Goal: Obtain resource: Download file/media

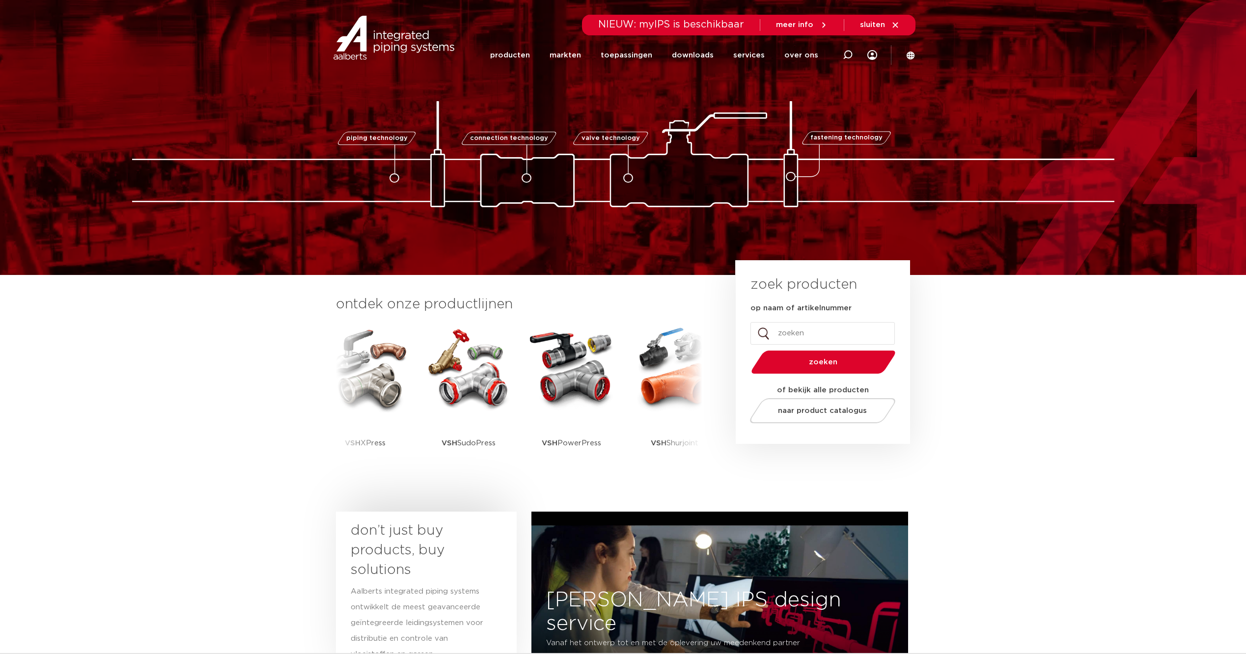
click at [709, 56] on link "downloads" at bounding box center [693, 55] width 42 height 38
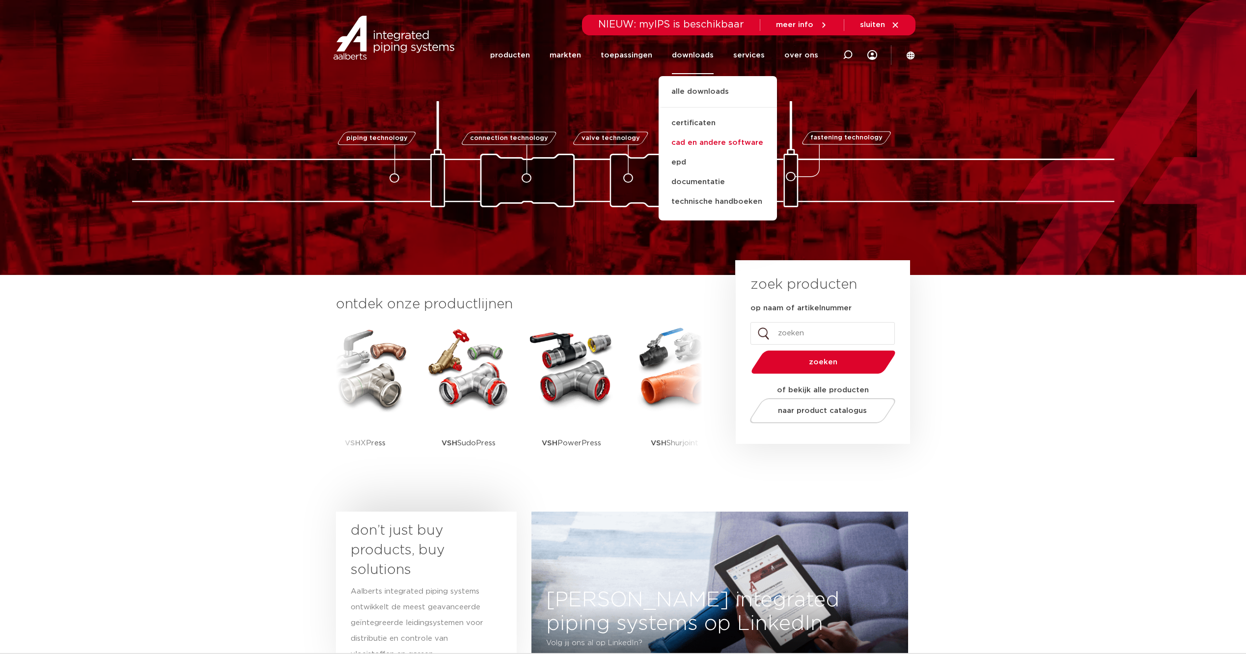
click at [718, 144] on link "cad en andere software" at bounding box center [718, 143] width 118 height 20
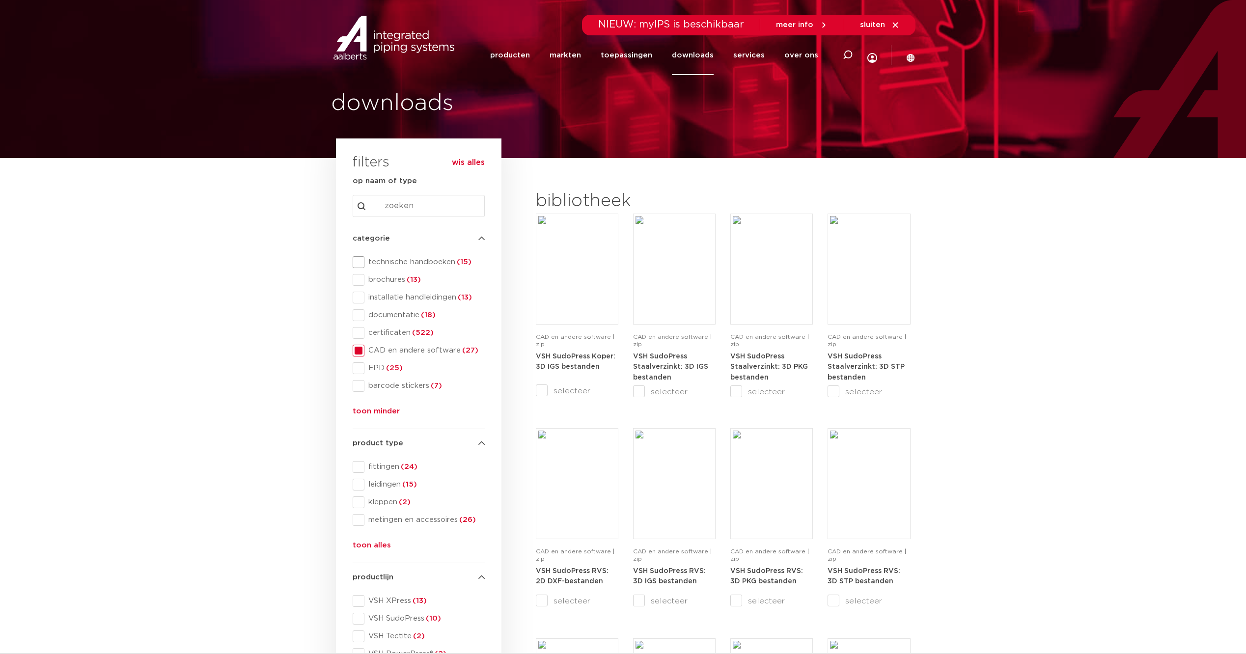
click at [360, 264] on span at bounding box center [359, 262] width 12 height 12
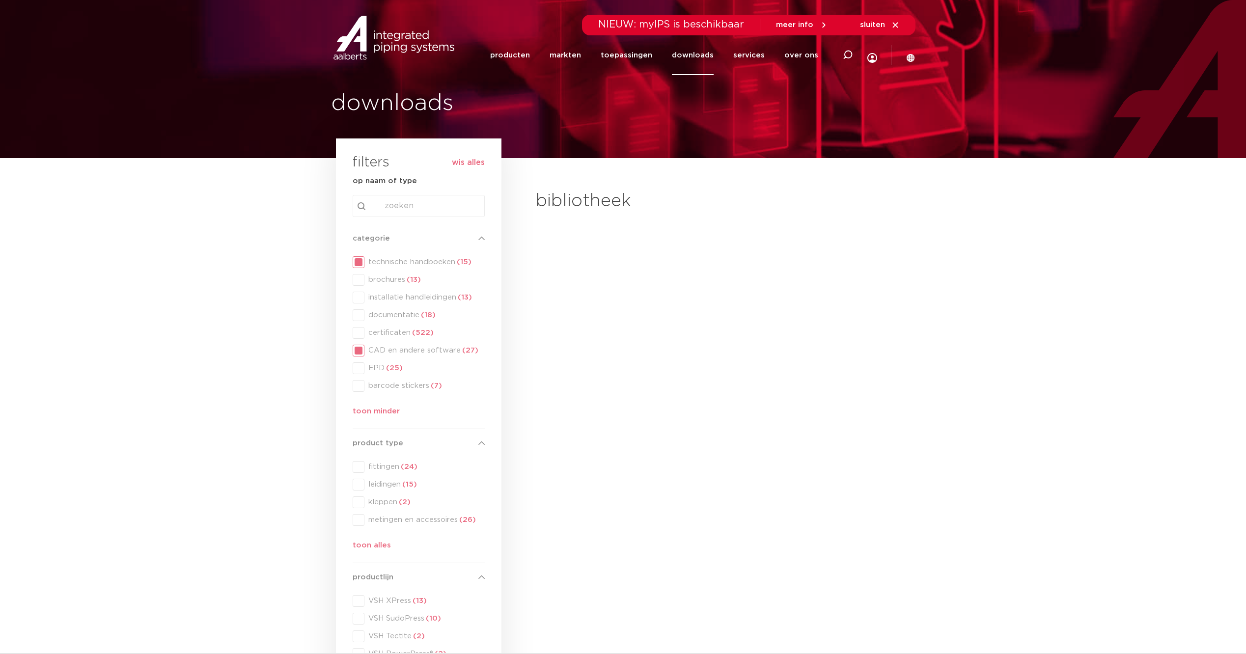
click at [357, 353] on div "categorie categorie technische handboeken (15) brochures (13) installatie handl…" at bounding box center [419, 327] width 132 height 189
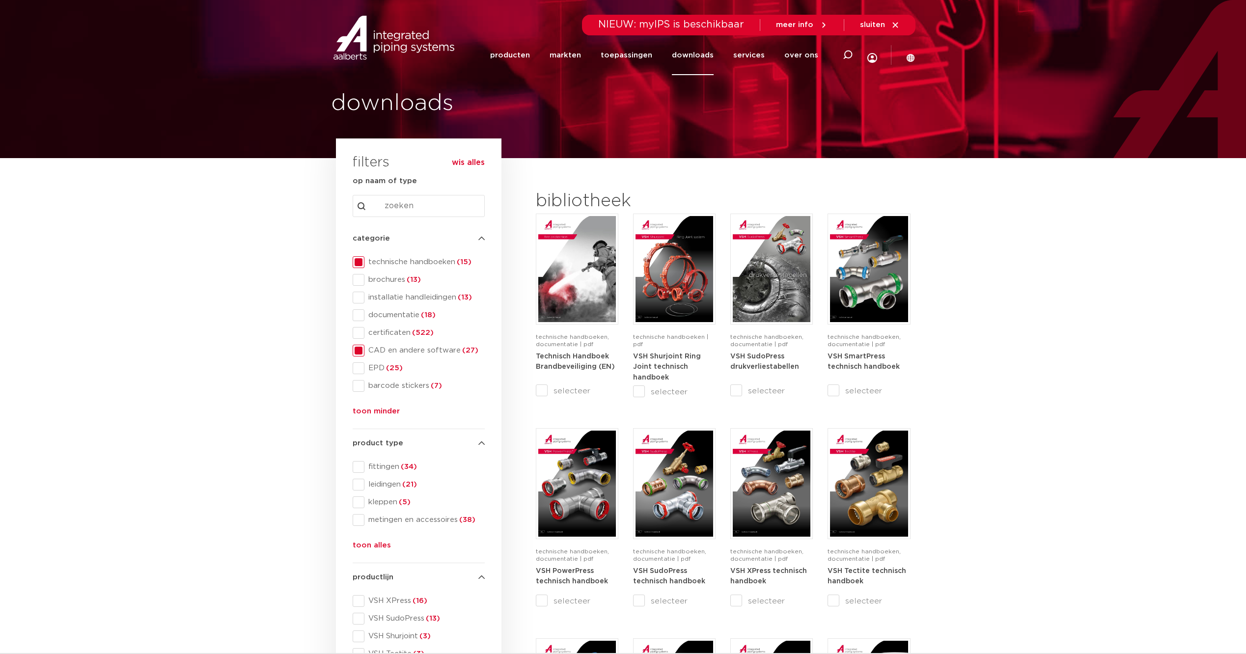
click at [361, 347] on span at bounding box center [359, 351] width 12 height 12
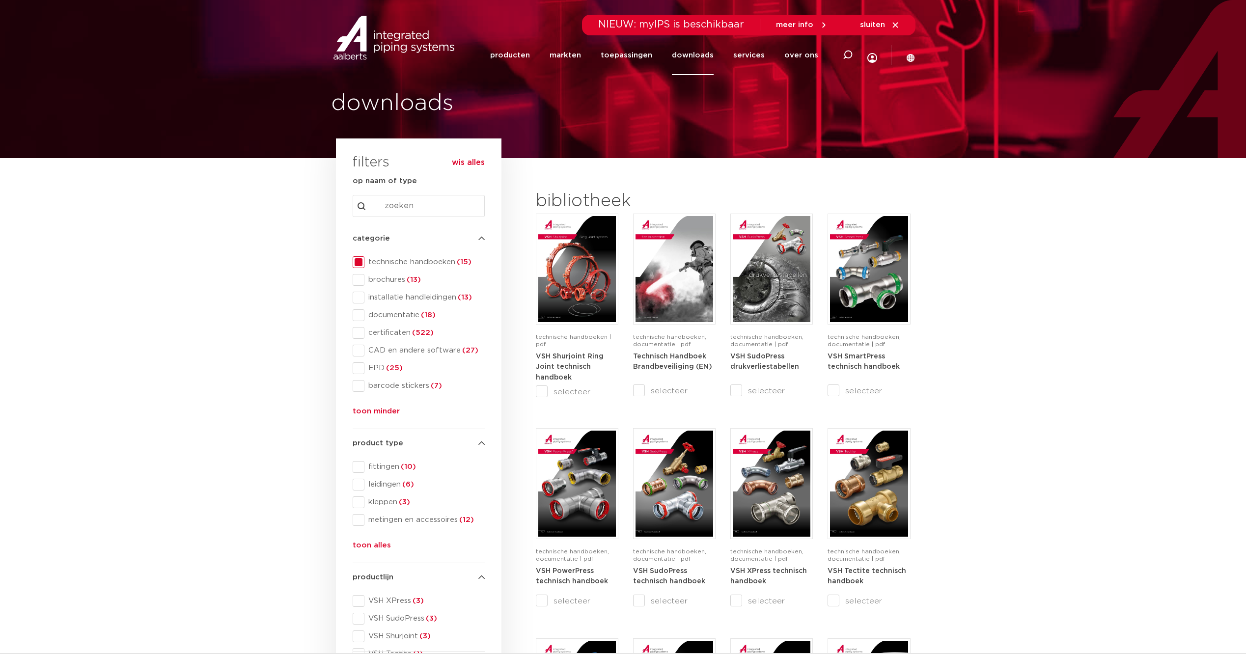
click at [208, 289] on section "search downloads by name or type search Search content Clear filters filters wi…" at bounding box center [623, 611] width 1246 height 907
click at [213, 340] on section "search downloads by name or type search Search content Clear filters filters wi…" at bounding box center [623, 611] width 1246 height 907
